Goal: Task Accomplishment & Management: Complete application form

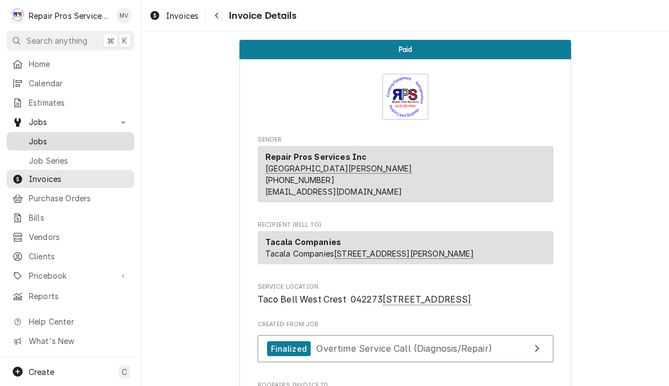
click at [48, 136] on span "Jobs" at bounding box center [79, 141] width 100 height 12
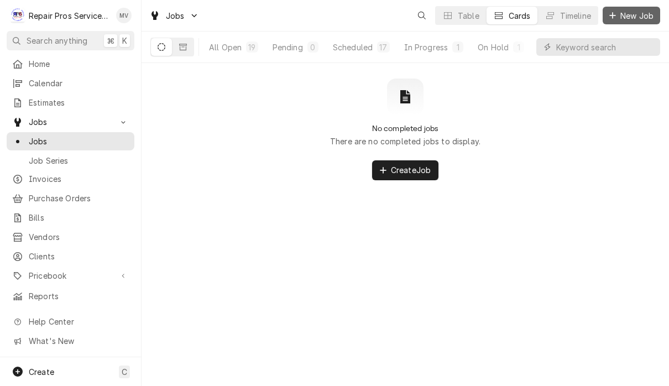
click at [635, 12] on span "New Job" at bounding box center [637, 16] width 38 height 12
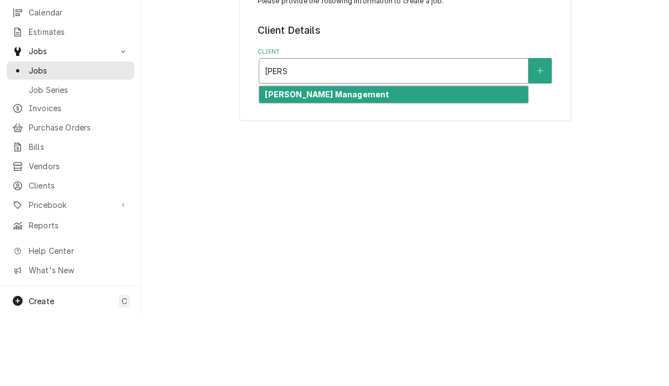
click at [433, 157] on div "[PERSON_NAME] Management" at bounding box center [393, 165] width 269 height 17
type input "[PERSON_NAME]"
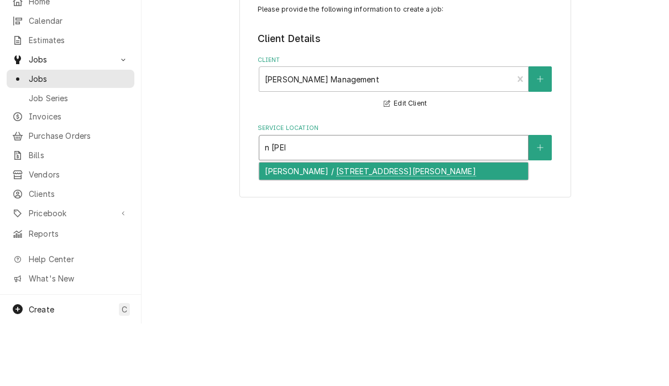
click at [445, 225] on div "[PERSON_NAME] / [STREET_ADDRESS][PERSON_NAME]" at bounding box center [393, 233] width 269 height 17
type input "n [PERSON_NAME]"
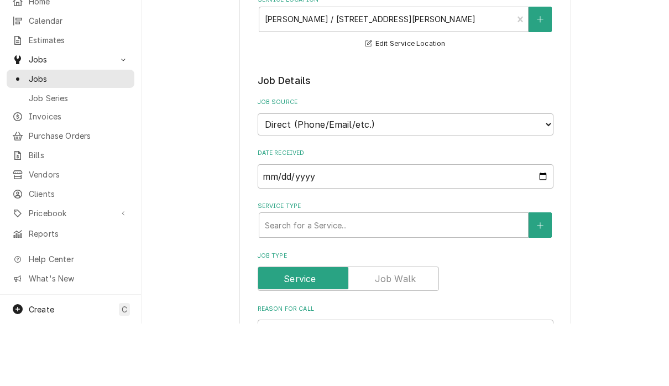
scroll to position [129, 0]
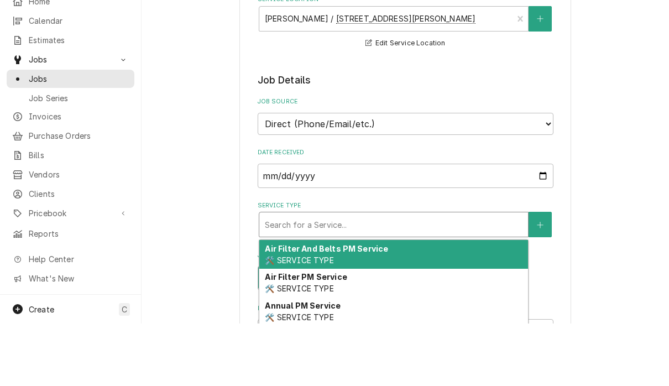
type textarea "x"
type input "i"
type textarea "x"
type input "d"
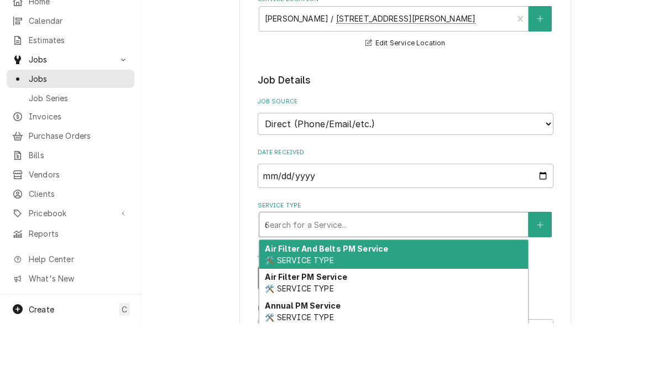
type textarea "x"
type input "di"
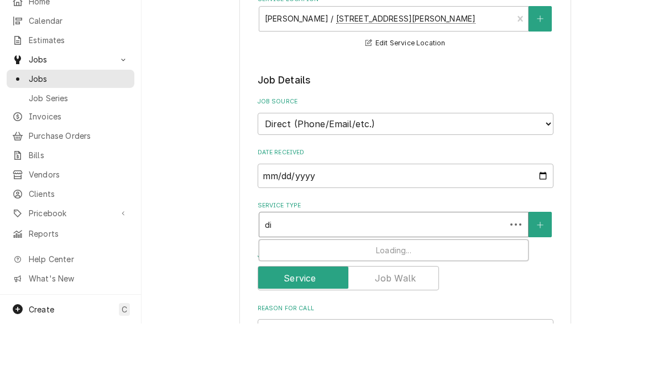
type textarea "x"
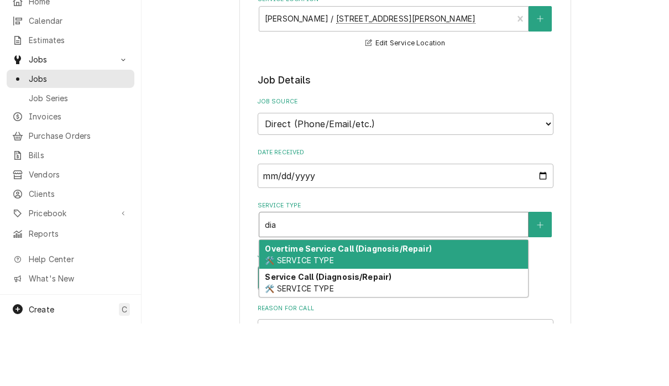
click at [433, 331] on div "Service Call (Diagnosis/Repair) 🛠️ SERVICE TYPE" at bounding box center [393, 345] width 269 height 29
type input "dia"
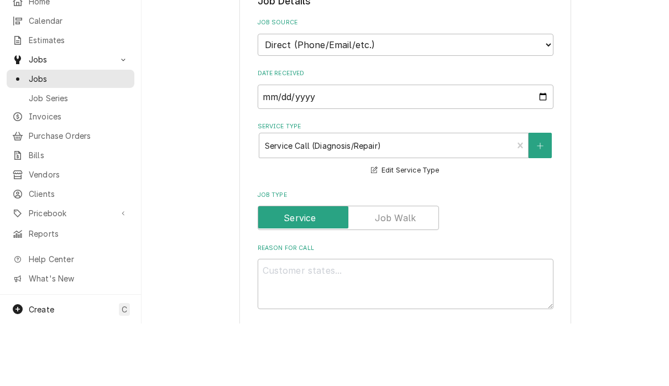
scroll to position [213, 0]
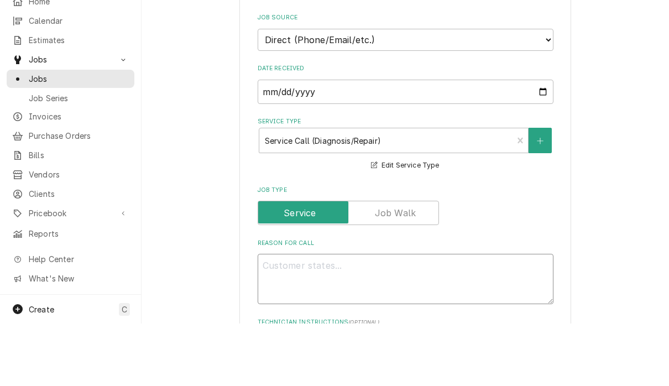
click at [359, 316] on textarea "Reason For Call" at bounding box center [405, 341] width 296 height 50
type textarea "x"
type textarea "I"
type textarea "x"
type textarea "In"
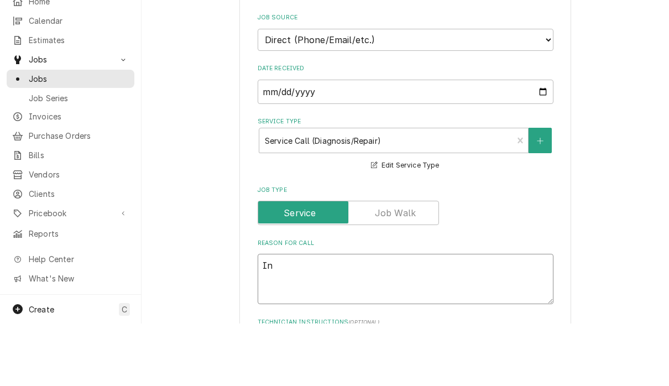
type textarea "x"
type textarea "Ins"
type textarea "x"
type textarea "Insta"
type textarea "x"
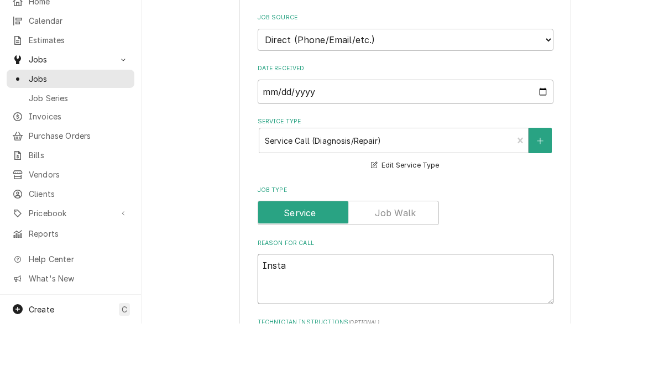
type textarea "Instal"
type textarea "x"
type textarea "Install"
type textarea "x"
type textarea "Install"
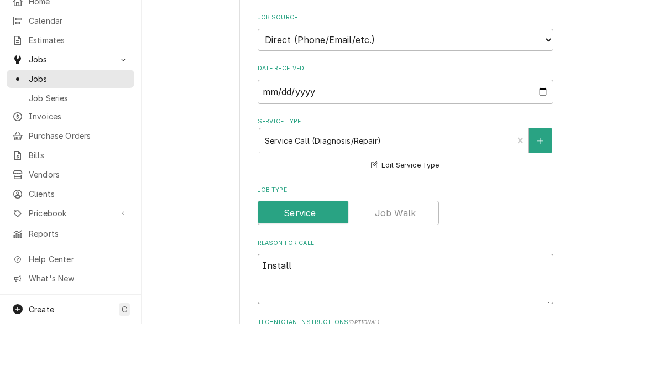
type textarea "x"
type textarea "Install c"
type textarea "x"
type textarea "Install co"
type textarea "x"
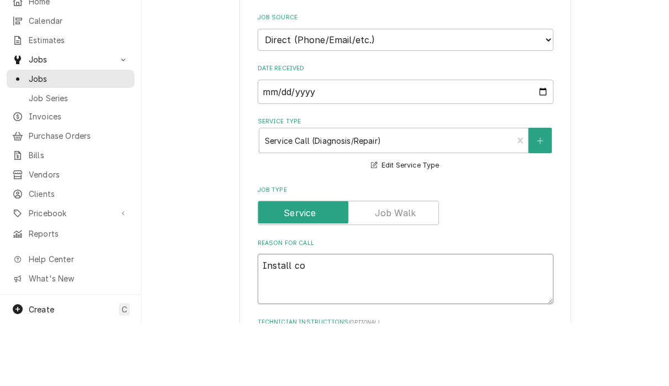
type textarea "Install com"
type textarea "x"
type textarea "Install comp"
type textarea "x"
type textarea "Install compr"
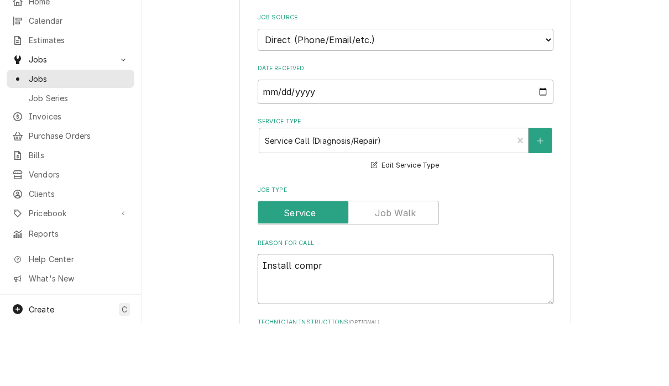
type textarea "x"
type textarea "Install compre"
type textarea "x"
type textarea "Install compres"
type textarea "x"
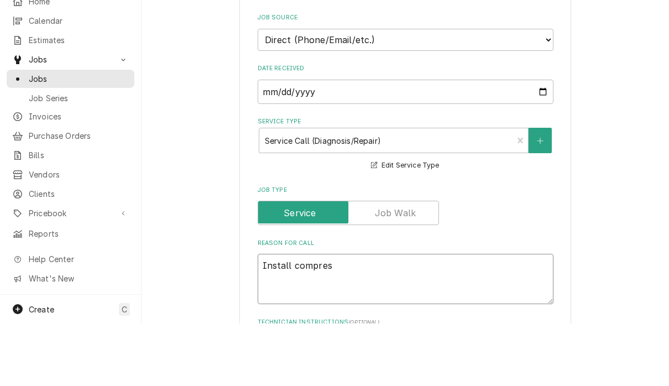
type textarea "Install compress"
type textarea "x"
type textarea "Install compresso"
type textarea "x"
type textarea "Install compressor"
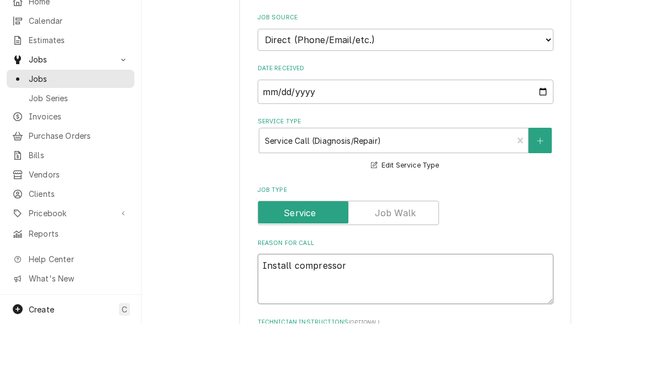
type textarea "x"
type textarea "Install compressor o"
type textarea "x"
type textarea "Install compressor on"
type textarea "x"
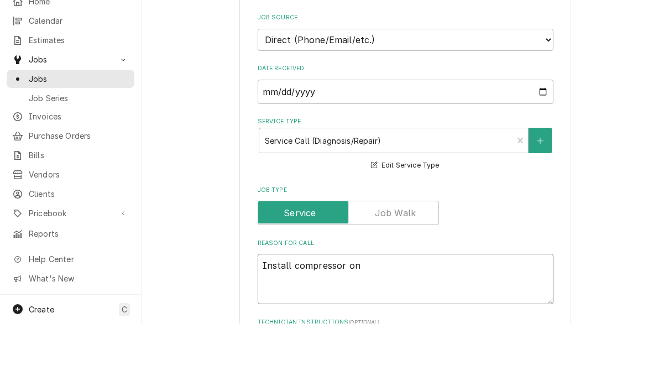
type textarea "Install compressor on f"
type textarea "x"
type textarea "Install compressor on fr"
type textarea "x"
type textarea "Install compressor on fra"
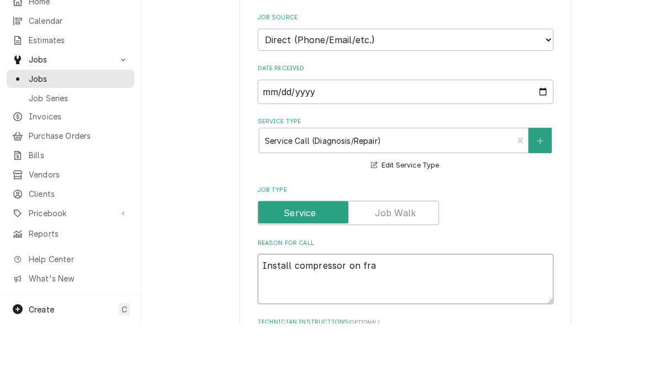
type textarea "x"
type textarea "Install compressor on frap"
type textarea "x"
type textarea "Install compressor on frapp"
type textarea "x"
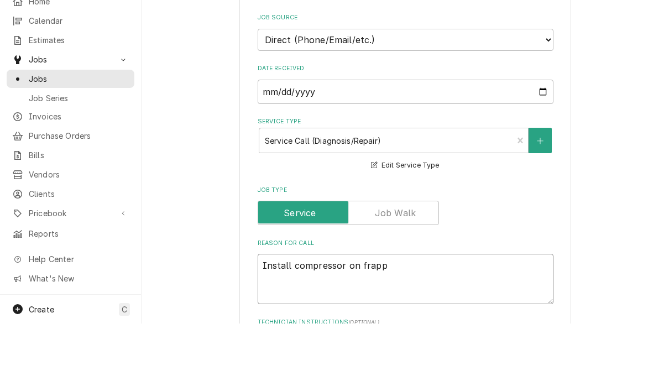
type textarea "Install compressor on frappe"
type textarea "x"
type textarea "Install compressor on frappe"
type textarea "x"
type textarea "Install compressor on frappe m"
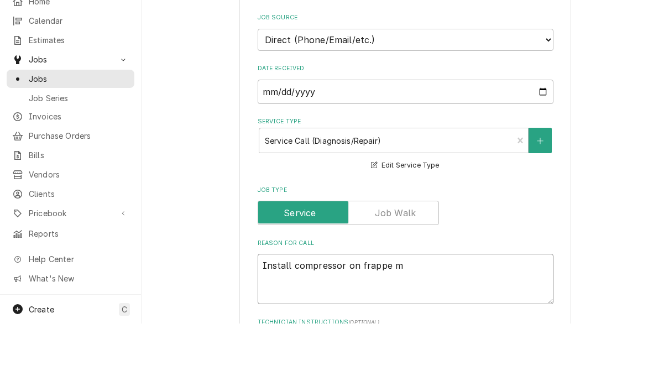
type textarea "x"
type textarea "Install compressor on frappe ma"
type textarea "x"
type textarea "Install compressor on frappe mac"
type textarea "x"
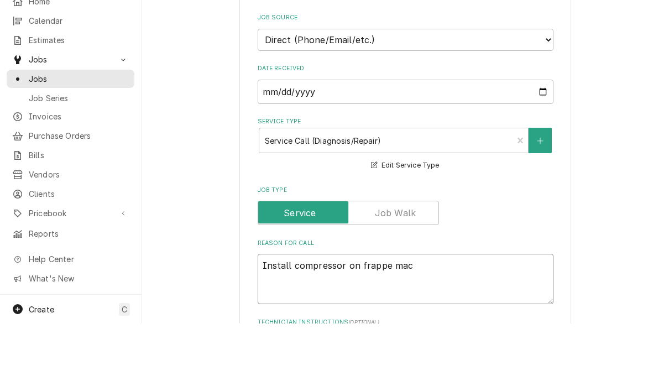
type textarea "Install compressor on frappe mach"
type textarea "x"
type textarea "Install compressor on frappe machi"
type textarea "x"
type textarea "Install compressor on frappe machin"
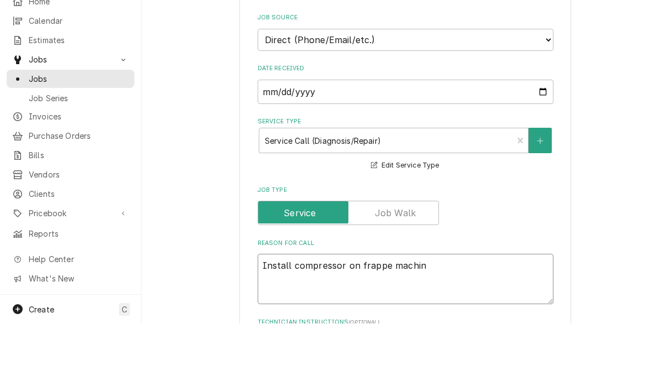
type textarea "x"
type textarea "Install compressor on frappe machine"
type textarea "x"
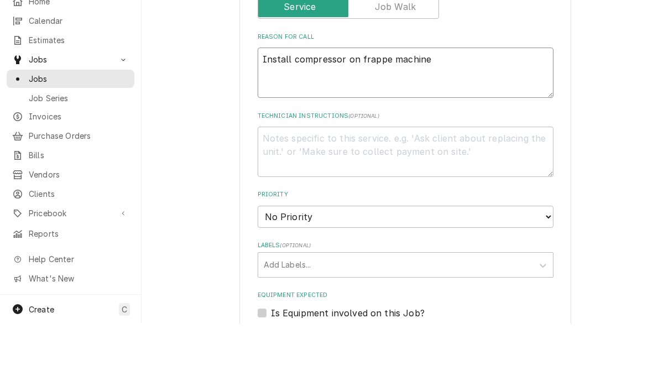
scroll to position [424, 0]
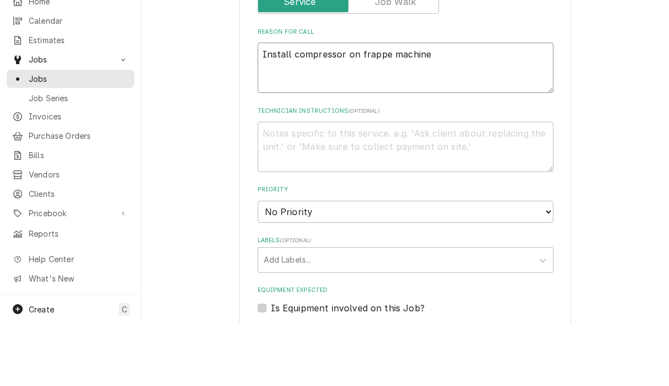
type textarea "Install compressor on frappe machine"
click at [466, 263] on select "No Priority Urgent High Medium Low" at bounding box center [405, 274] width 296 height 22
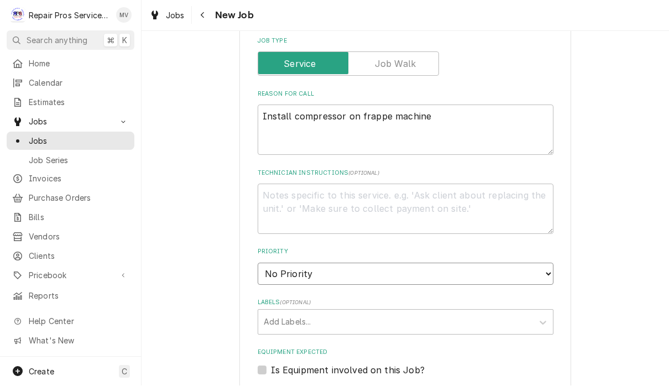
select select "3"
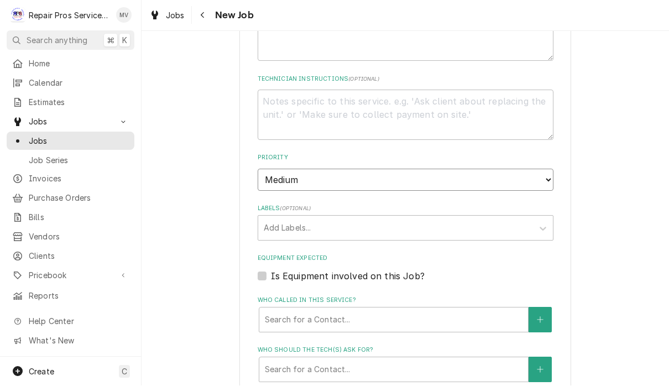
scroll to position [522, 0]
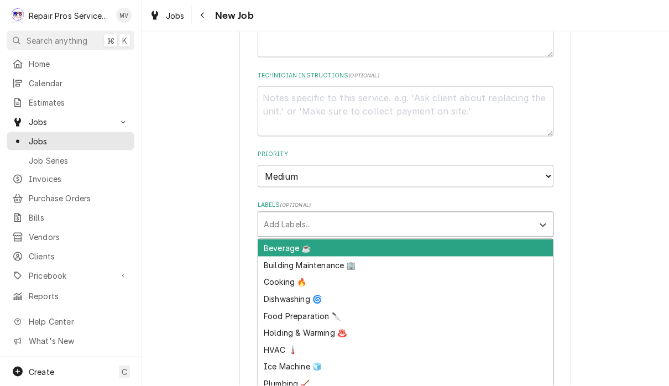
click at [454, 239] on div "Beverage ☕" at bounding box center [405, 247] width 295 height 17
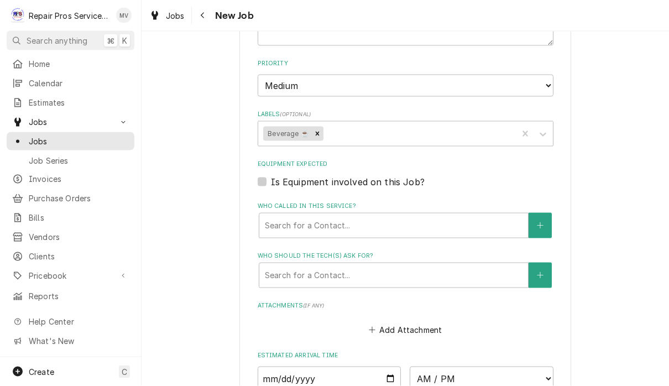
type textarea "x"
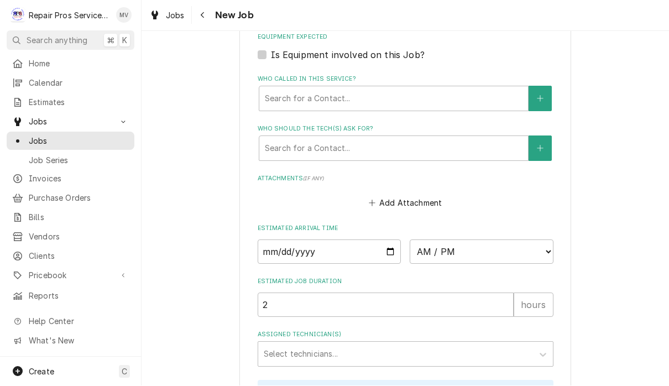
scroll to position [780, 0]
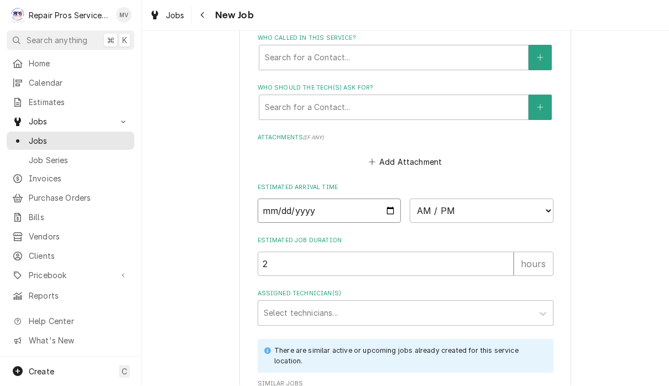
click at [334, 199] on input "Date" at bounding box center [329, 211] width 144 height 24
type input "[DATE]"
type textarea "x"
type input "[DATE]"
type textarea "x"
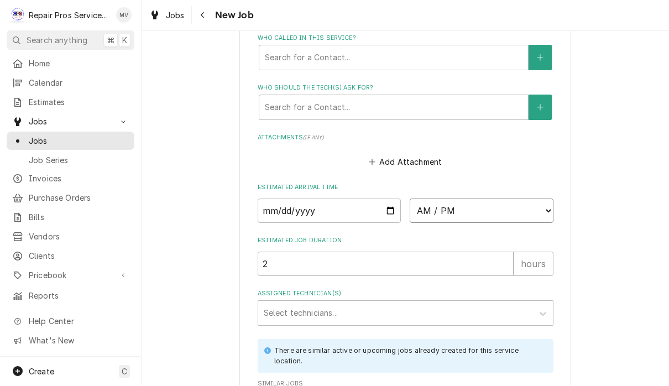
click at [419, 199] on select "AM / PM 6:00 AM 6:15 AM 6:30 AM 6:45 AM 7:00 AM 7:15 AM 7:30 AM 7:45 AM 8:00 AM…" at bounding box center [481, 211] width 144 height 24
select select "08:00:00"
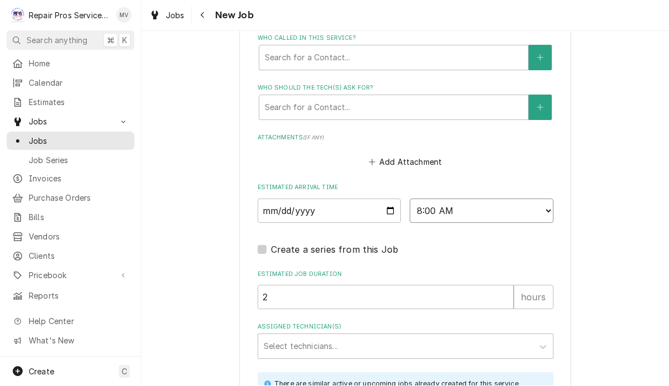
type textarea "x"
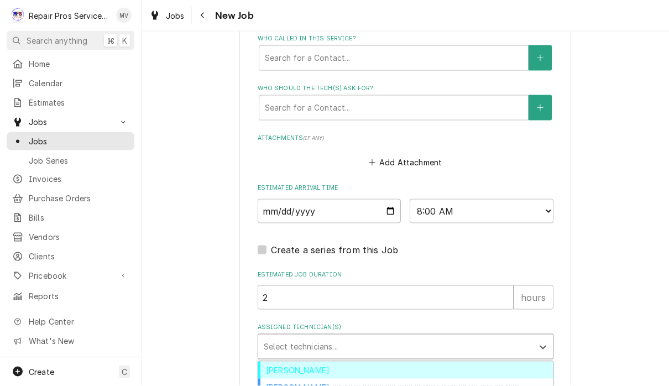
click at [417, 201] on select "AM / PM 6:00 AM 6:15 AM 6:30 AM 6:45 AM 7:00 AM 7:15 AM 7:30 AM 7:45 AM 8:00 AM…" at bounding box center [481, 211] width 144 height 24
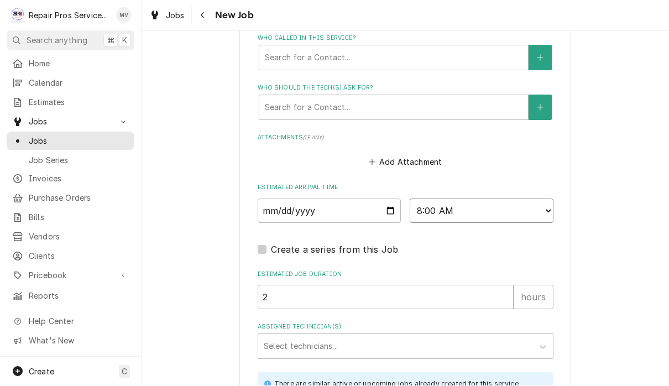
select select "08:30:00"
type textarea "x"
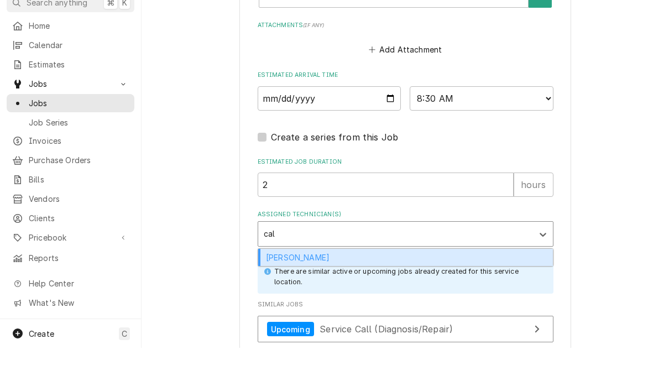
scroll to position [855, 0]
click at [372, 286] on div "[PERSON_NAME]" at bounding box center [405, 294] width 295 height 17
type input "cal"
type textarea "x"
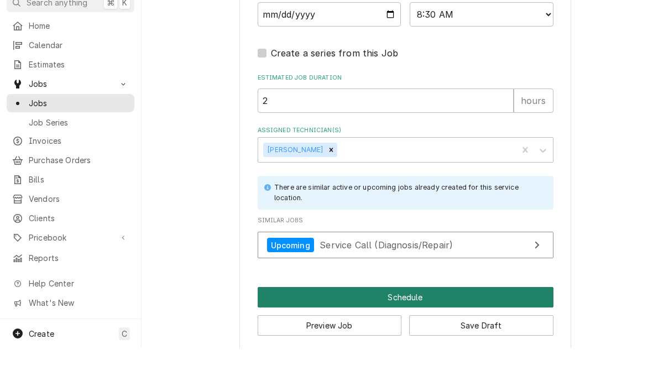
click at [487, 325] on button "Schedule" at bounding box center [405, 335] width 296 height 20
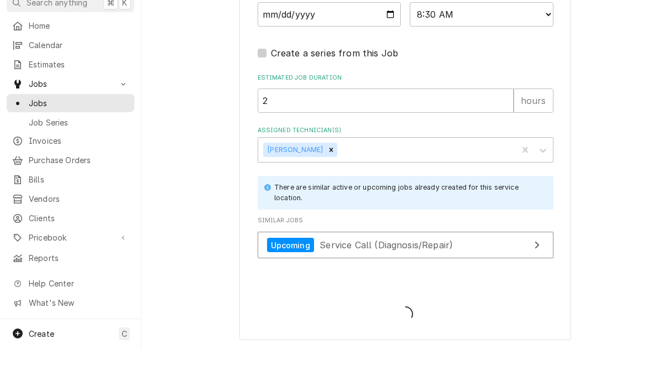
scroll to position [927, 0]
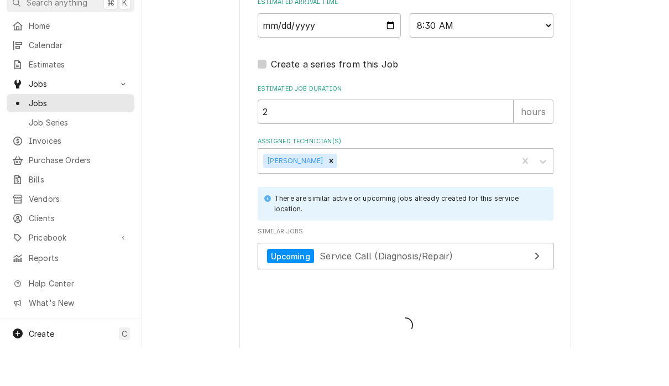
type textarea "x"
